Goal: Information Seeking & Learning: Learn about a topic

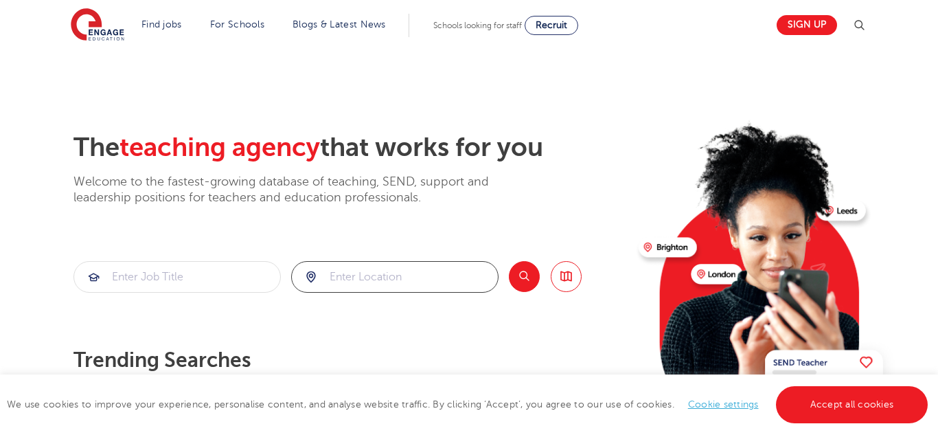
click at [405, 270] on input "search" at bounding box center [395, 277] width 206 height 30
type input "se16 2ng"
click button "Submit" at bounding box center [0, 0] width 0 height 0
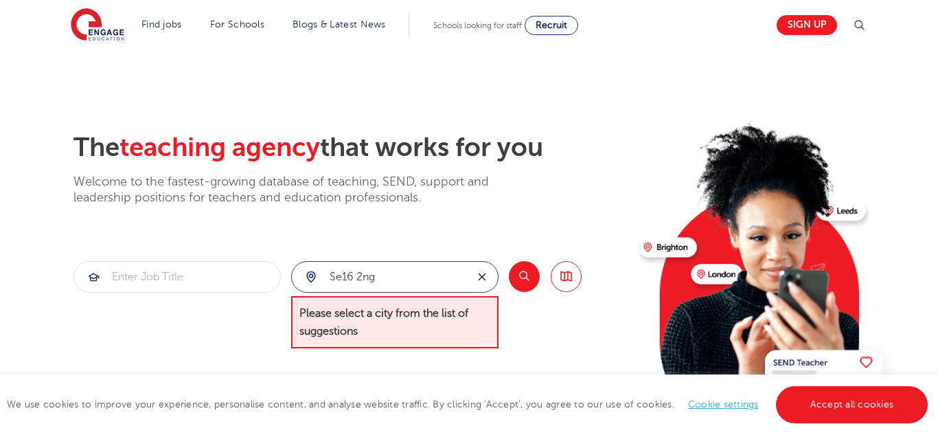
click at [477, 278] on icon "reset" at bounding box center [482, 277] width 14 height 12
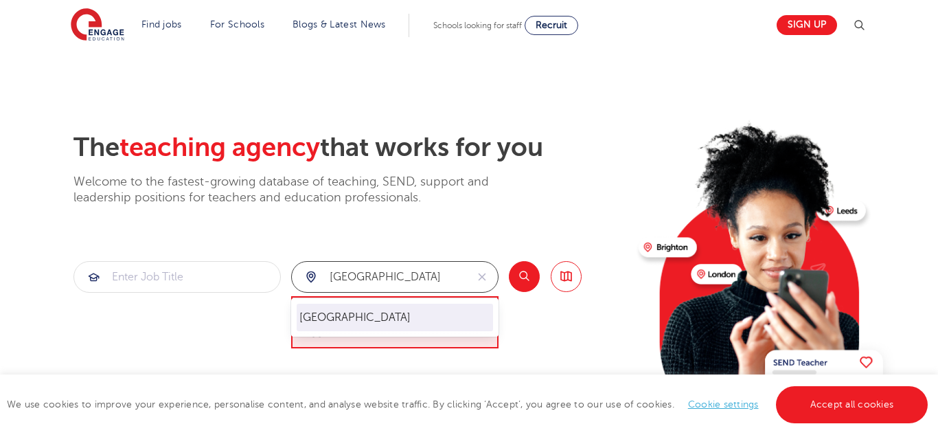
click at [456, 315] on li "[GEOGRAPHIC_DATA]" at bounding box center [395, 317] width 196 height 27
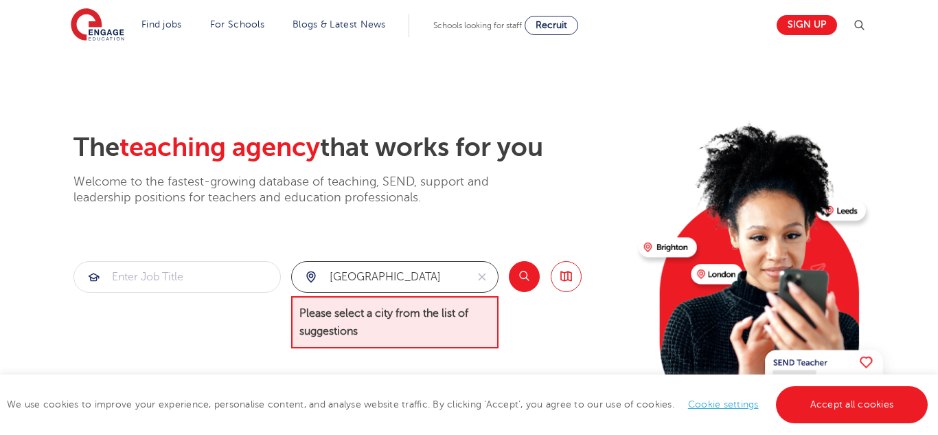
type input "[GEOGRAPHIC_DATA]"
click at [527, 275] on button "Search" at bounding box center [524, 276] width 31 height 31
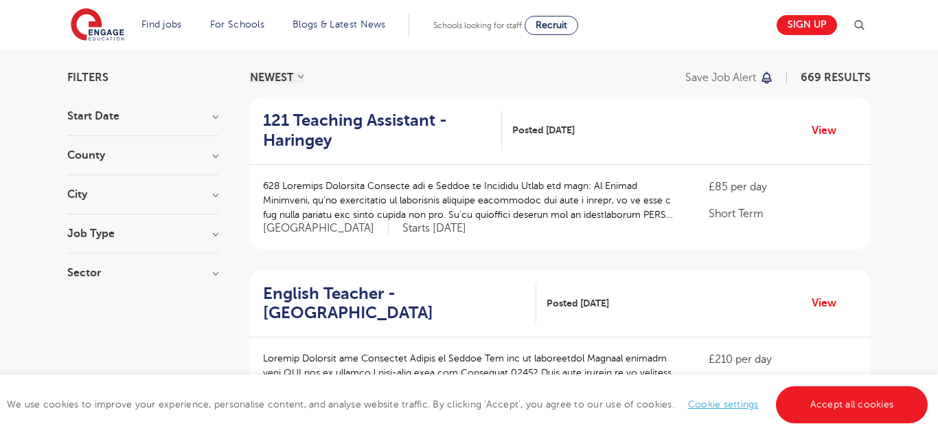
scroll to position [93, 0]
click at [208, 201] on div "City Hounslow 70 Bromley 35 [GEOGRAPHIC_DATA] 33 [GEOGRAPHIC_DATA] 32 [PERSON_N…" at bounding box center [142, 200] width 151 height 25
click at [213, 192] on h3 "City" at bounding box center [142, 193] width 151 height 11
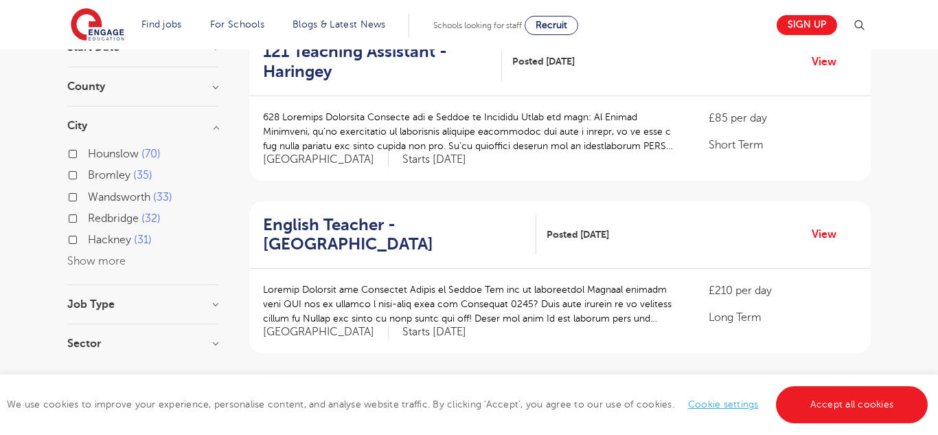
scroll to position [168, 0]
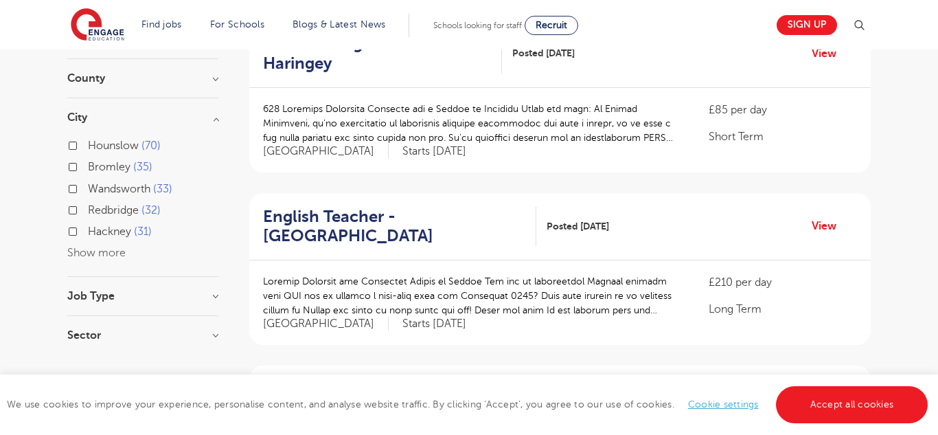
click at [114, 256] on button "Show more" at bounding box center [96, 253] width 58 height 12
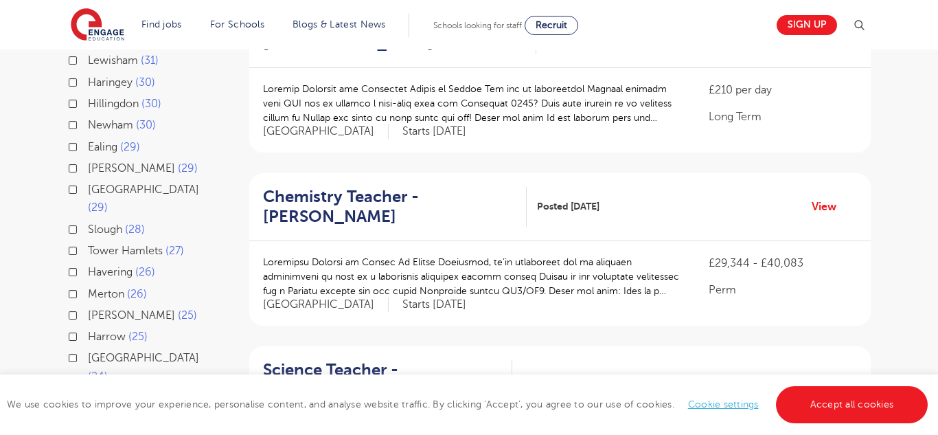
scroll to position [357, 0]
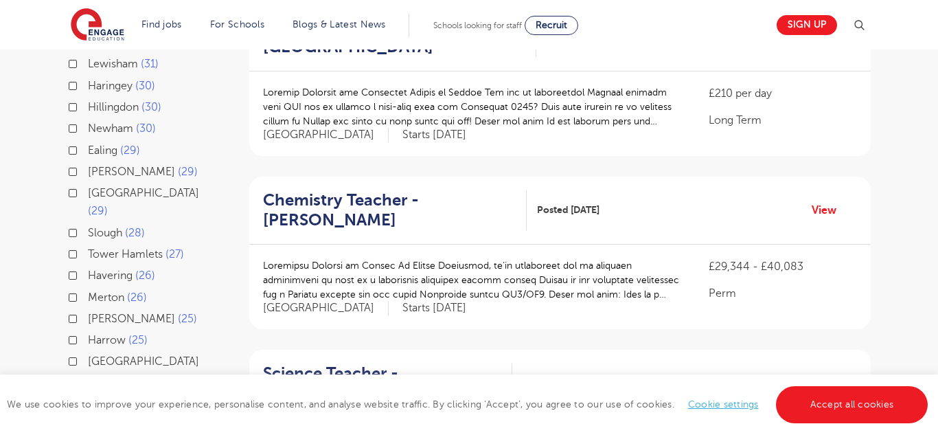
click at [735, 405] on link "Cookie settings" at bounding box center [723, 404] width 71 height 10
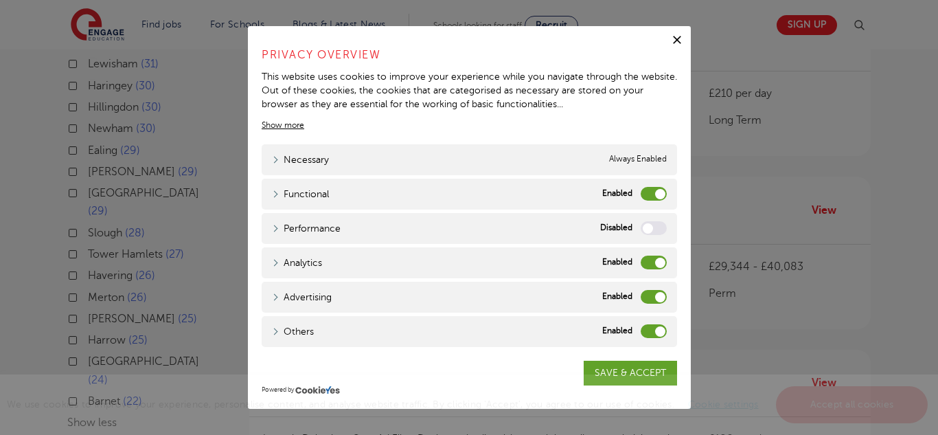
click at [648, 199] on label "Functional" at bounding box center [654, 194] width 26 height 14
click at [0, 0] on input "Functional" at bounding box center [0, 0] width 0 height 0
click at [646, 263] on label "Analytics" at bounding box center [654, 263] width 26 height 14
click at [0, 0] on input "Analytics" at bounding box center [0, 0] width 0 height 0
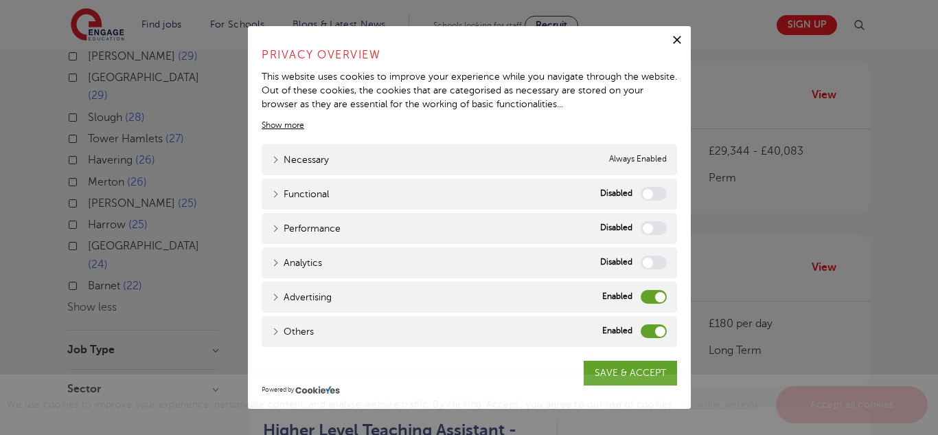
scroll to position [480, 0]
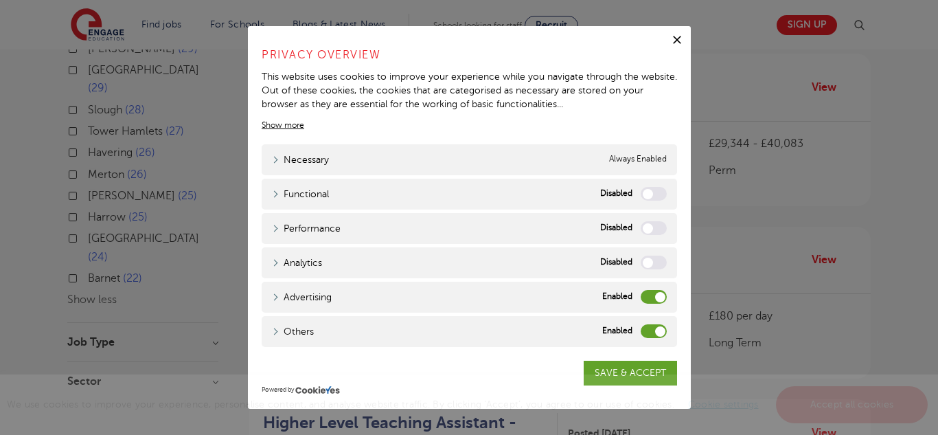
click at [641, 301] on div "Advertising" at bounding box center [654, 297] width 26 height 14
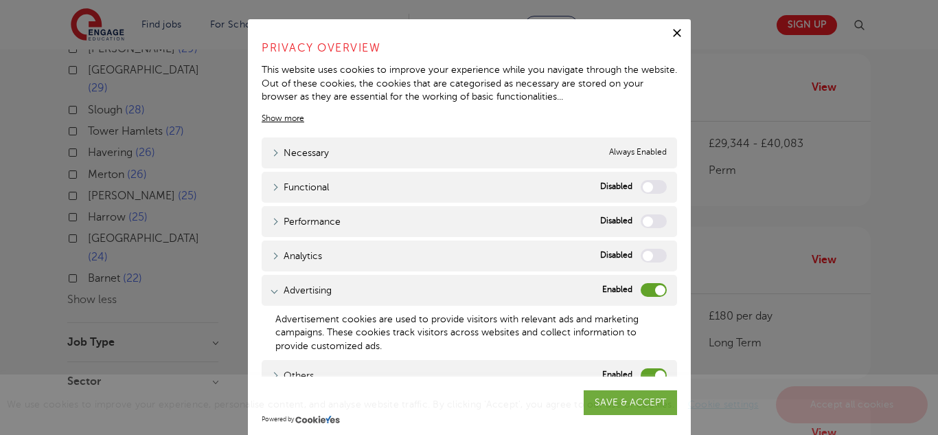
click at [645, 294] on label "Advertising" at bounding box center [654, 290] width 26 height 14
click at [0, 0] on input "Advertising" at bounding box center [0, 0] width 0 height 0
click at [646, 375] on div "We use cookies to improve your experience, personalise content, and analyse web…" at bounding box center [469, 404] width 938 height 60
click at [649, 372] on label "Others" at bounding box center [654, 375] width 26 height 14
click at [0, 0] on input "Others" at bounding box center [0, 0] width 0 height 0
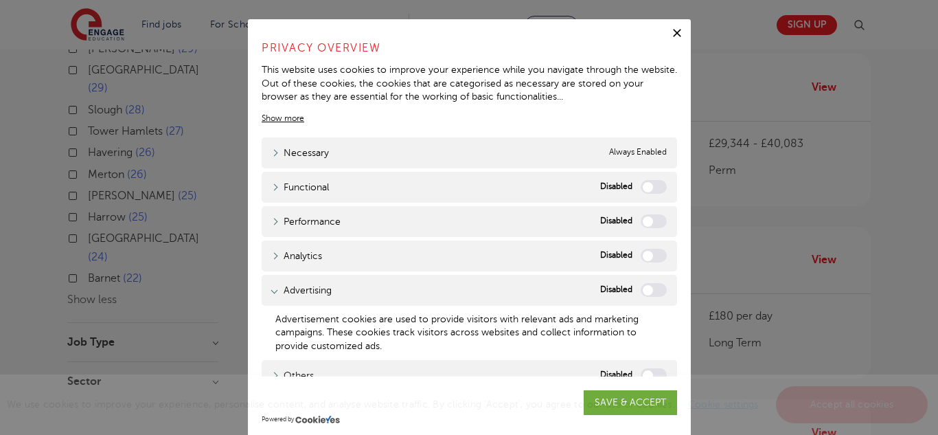
click at [632, 402] on span "We use cookies to improve your experience, personalise content, and analyse web…" at bounding box center [469, 404] width 925 height 10
click at [675, 36] on icon "button" at bounding box center [677, 33] width 14 height 14
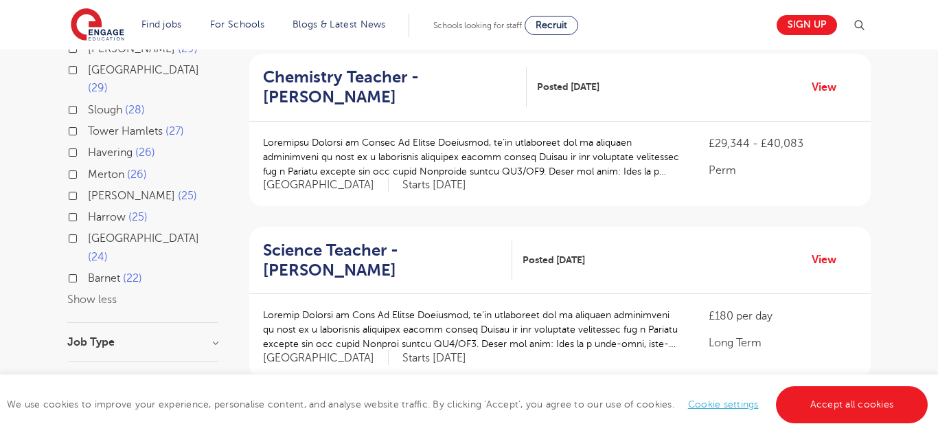
click at [216, 337] on h3 "Job Type" at bounding box center [142, 342] width 151 height 11
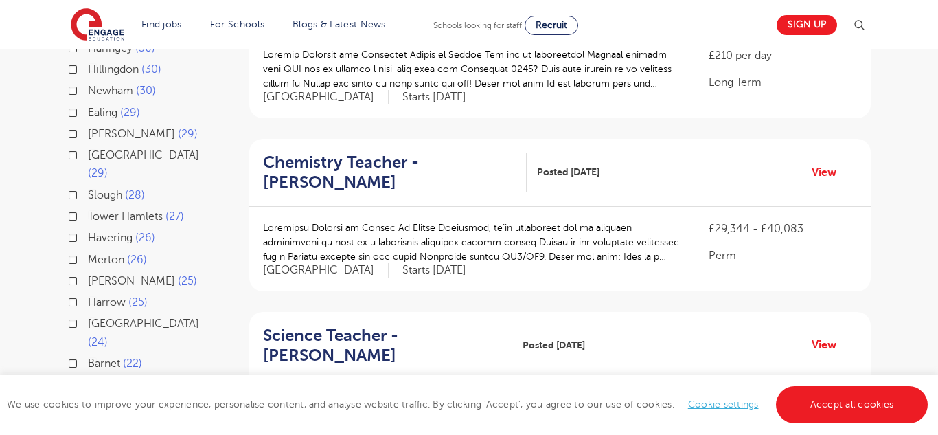
scroll to position [0, 0]
